Goal: Information Seeking & Learning: Learn about a topic

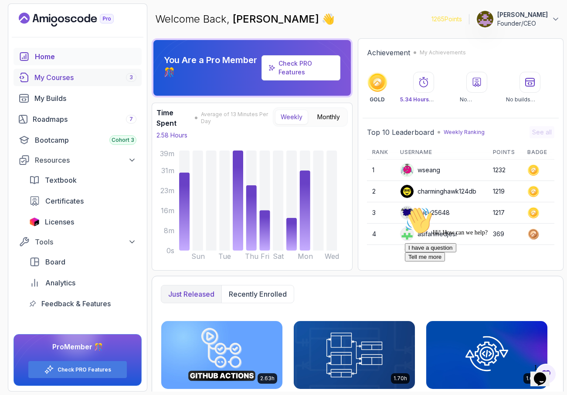
click at [52, 77] on div "My Courses 3" at bounding box center [85, 77] width 102 height 10
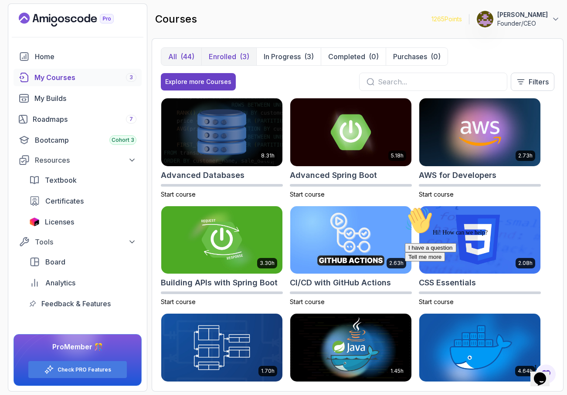
click at [225, 57] on p "Enrolled" at bounding box center [222, 56] width 27 height 10
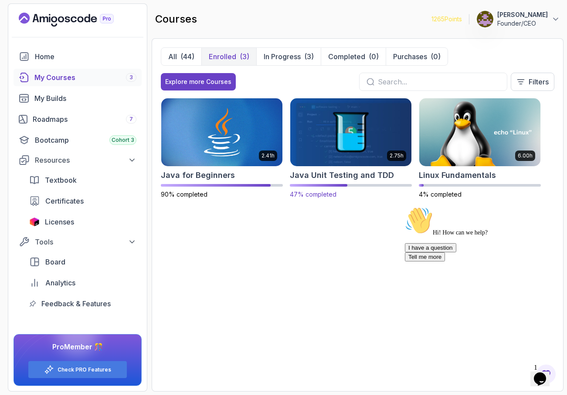
click at [316, 128] on img at bounding box center [350, 132] width 127 height 71
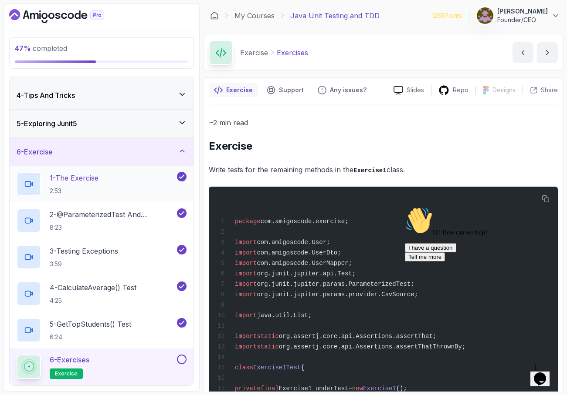
scroll to position [81, 0]
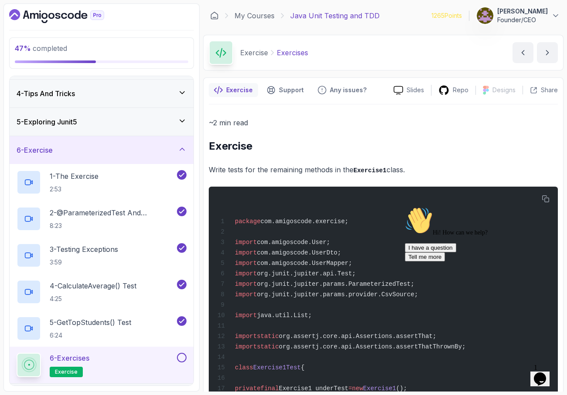
click at [30, 365] on icon at bounding box center [29, 365] width 12 height 12
click at [63, 372] on span "exercise" at bounding box center [66, 372] width 23 height 7
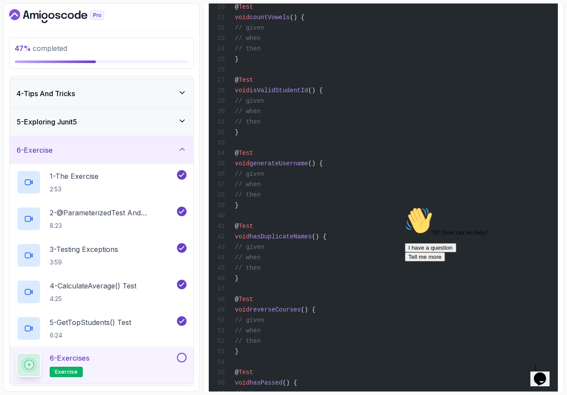
scroll to position [589, 0]
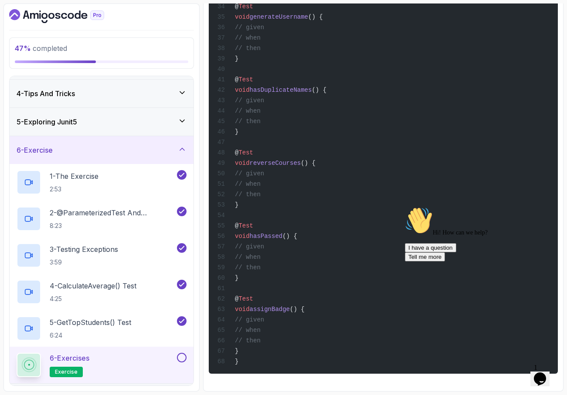
click at [32, 365] on icon at bounding box center [29, 365] width 14 height 14
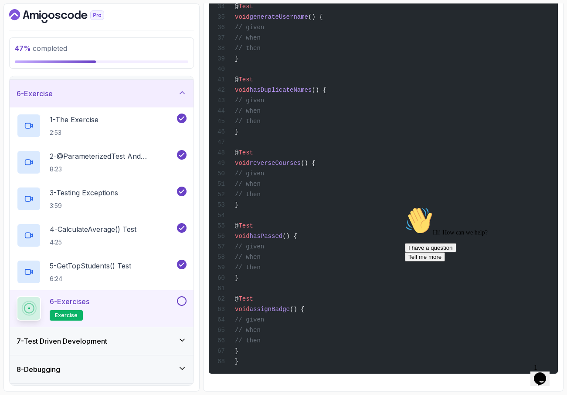
scroll to position [193, 0]
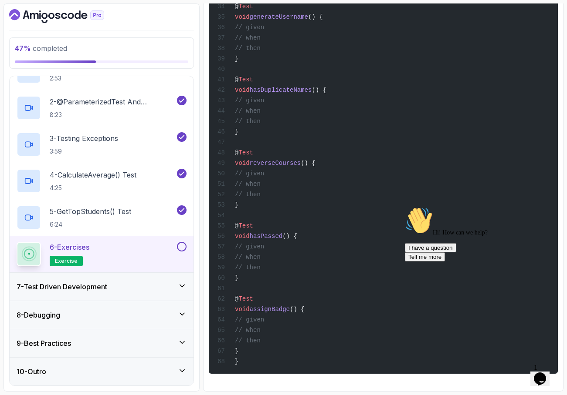
click at [29, 254] on circle at bounding box center [28, 253] width 1 height 1
click at [75, 261] on span "exercise" at bounding box center [66, 261] width 23 height 7
click at [181, 248] on button at bounding box center [182, 247] width 10 height 10
click at [184, 286] on icon at bounding box center [182, 286] width 9 height 9
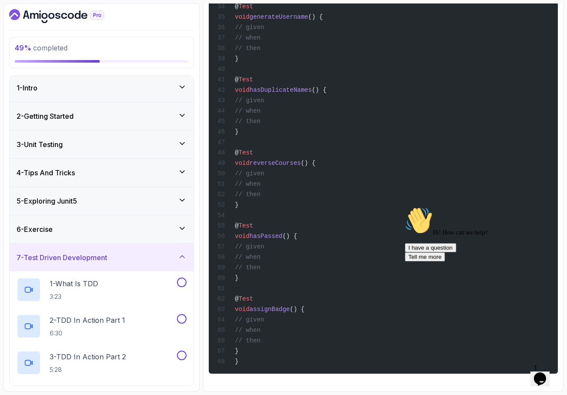
scroll to position [0, 0]
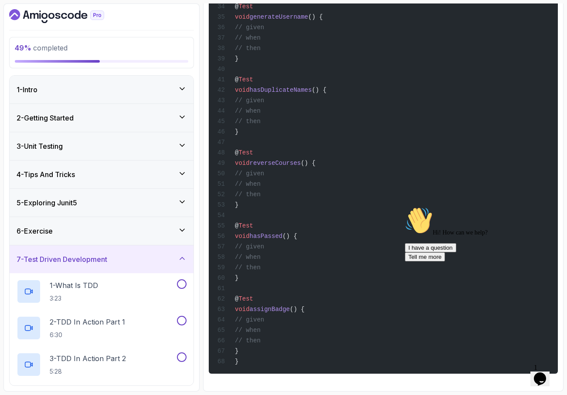
click at [182, 230] on icon at bounding box center [182, 230] width 9 height 9
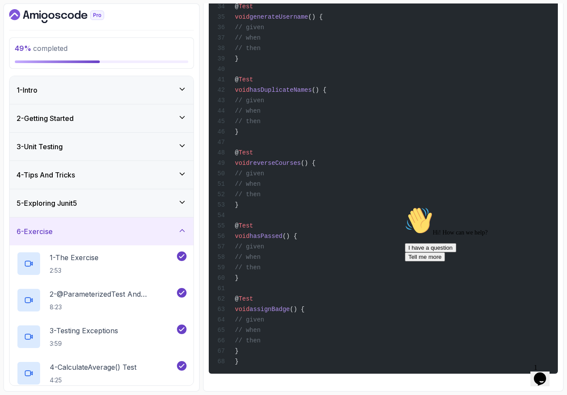
scroll to position [193, 0]
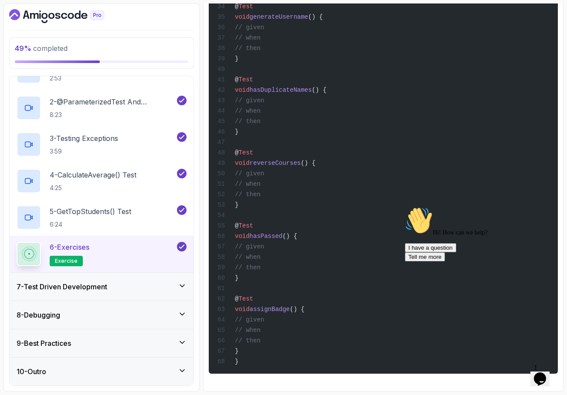
click at [184, 286] on icon at bounding box center [182, 286] width 9 height 9
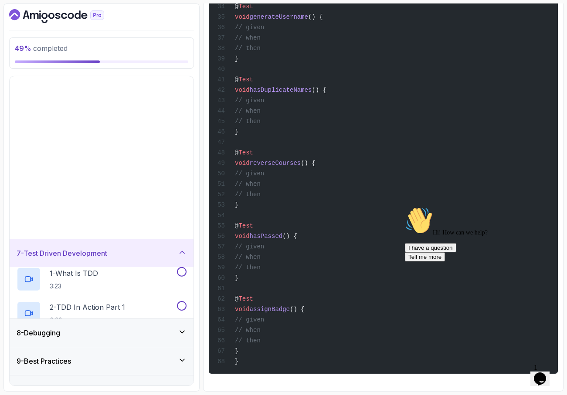
scroll to position [0, 0]
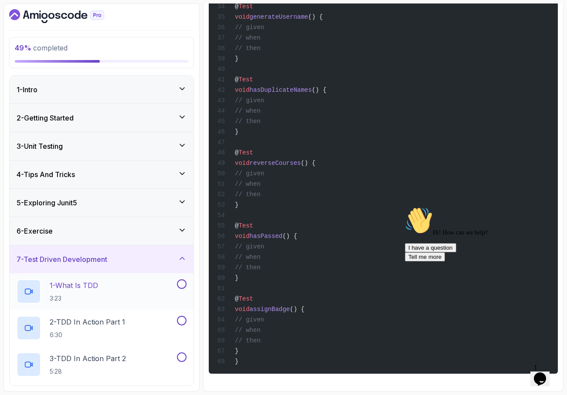
click at [32, 287] on div at bounding box center [29, 292] width 24 height 24
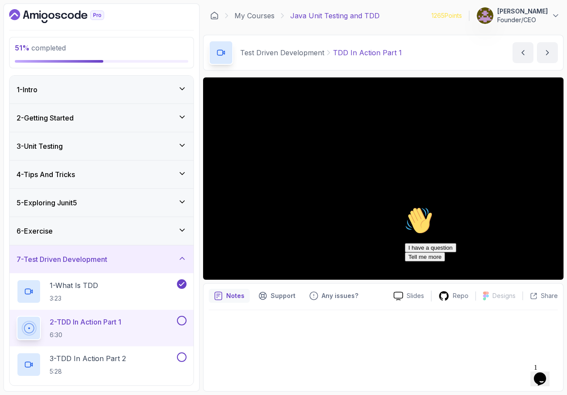
click at [459, 226] on div "Hi! How can we help? I have a question Tell me more" at bounding box center [483, 234] width 157 height 55
click at [436, 213] on div "Hi! How can we help? I have a question Tell me more" at bounding box center [483, 234] width 157 height 55
click at [434, 215] on div "Hi! How can we help? I have a question Tell me more" at bounding box center [483, 234] width 157 height 55
click at [452, 218] on div "Hi! How can we help? I have a question Tell me more" at bounding box center [483, 234] width 157 height 55
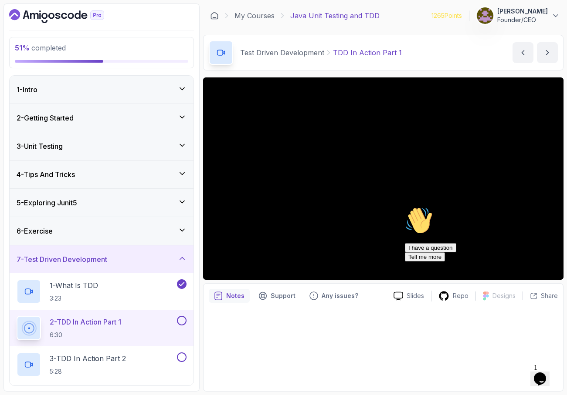
click at [452, 218] on div "Hi! How can we help? I have a question Tell me more" at bounding box center [483, 234] width 157 height 55
click at [446, 208] on div "Hi! How can we help? I have a question Tell me more" at bounding box center [483, 234] width 157 height 55
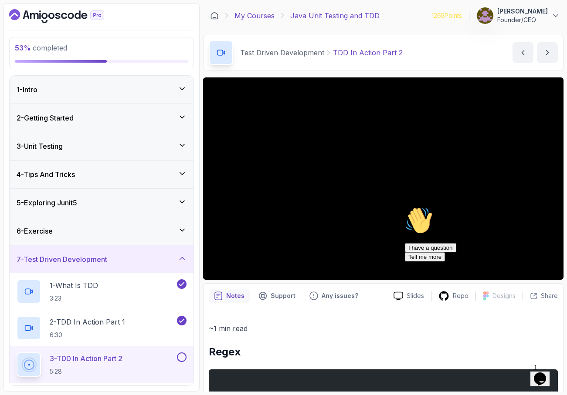
click at [258, 17] on link "My Courses" at bounding box center [254, 15] width 40 height 10
